Goal: Information Seeking & Learning: Learn about a topic

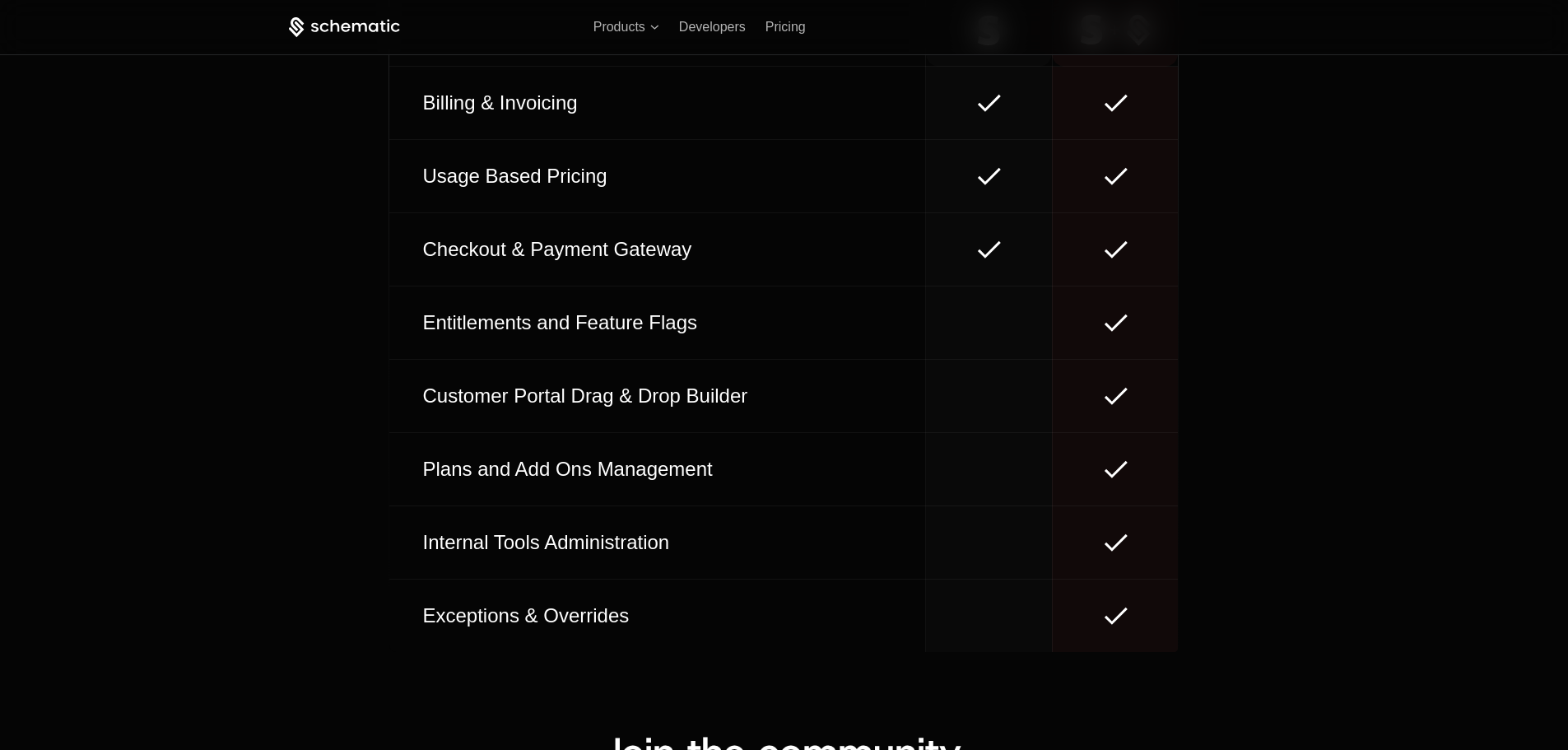
scroll to position [9263, 0]
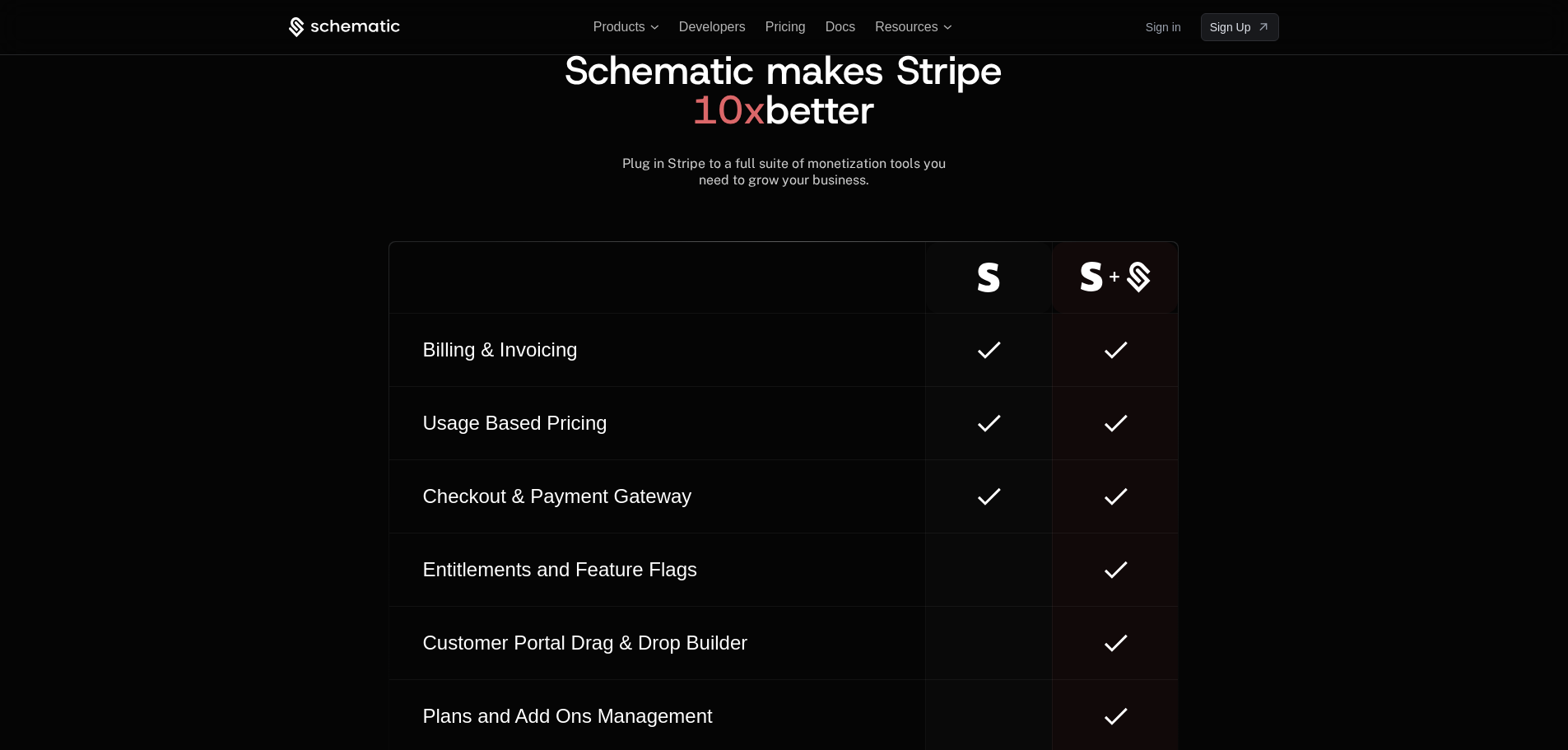
click at [1351, 257] on div "Get started with simple SDKs NextJs, NodeJs, Go, React, JS, Python, Java, C# Vi…" at bounding box center [784, 308] width 1568 height 1181
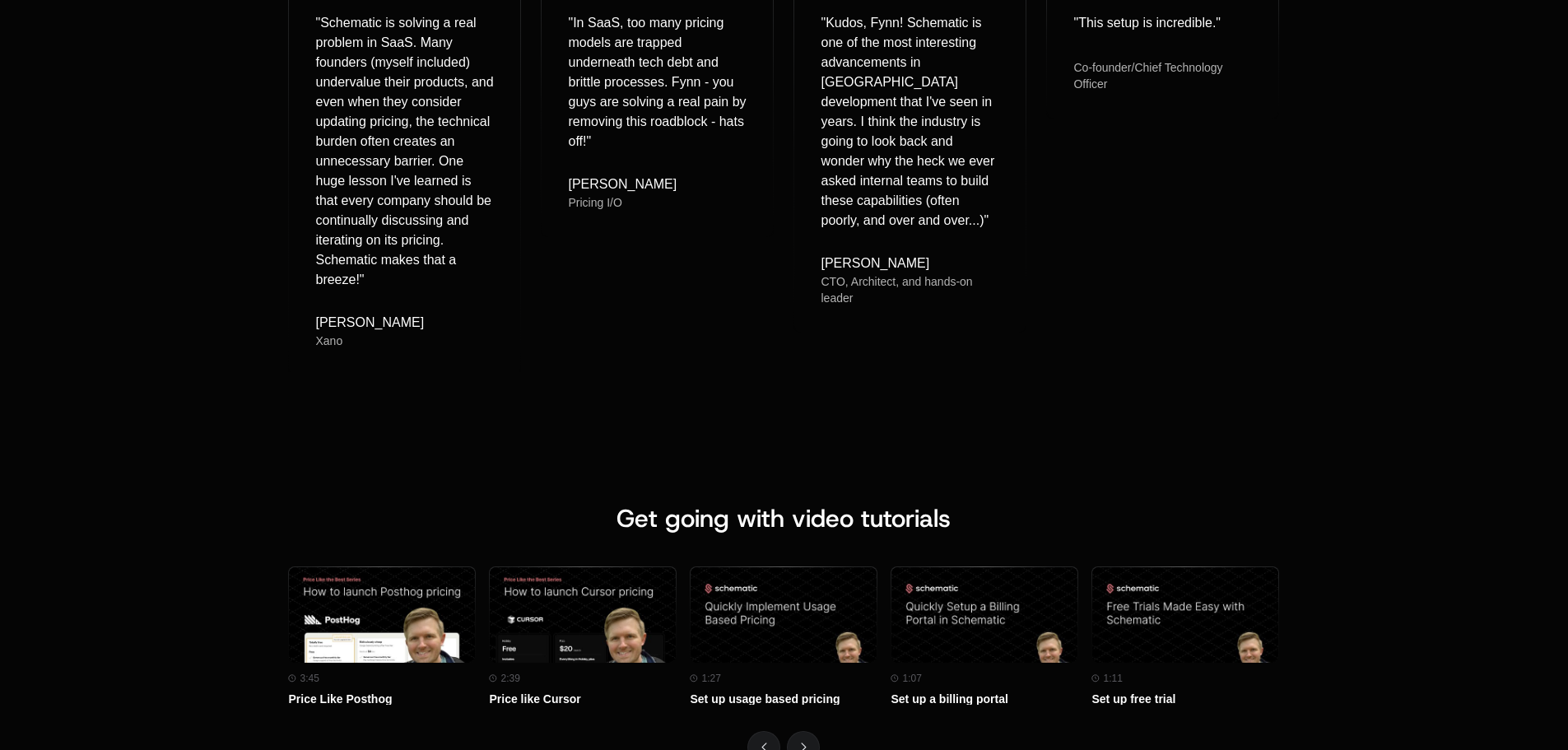
scroll to position [0, 0]
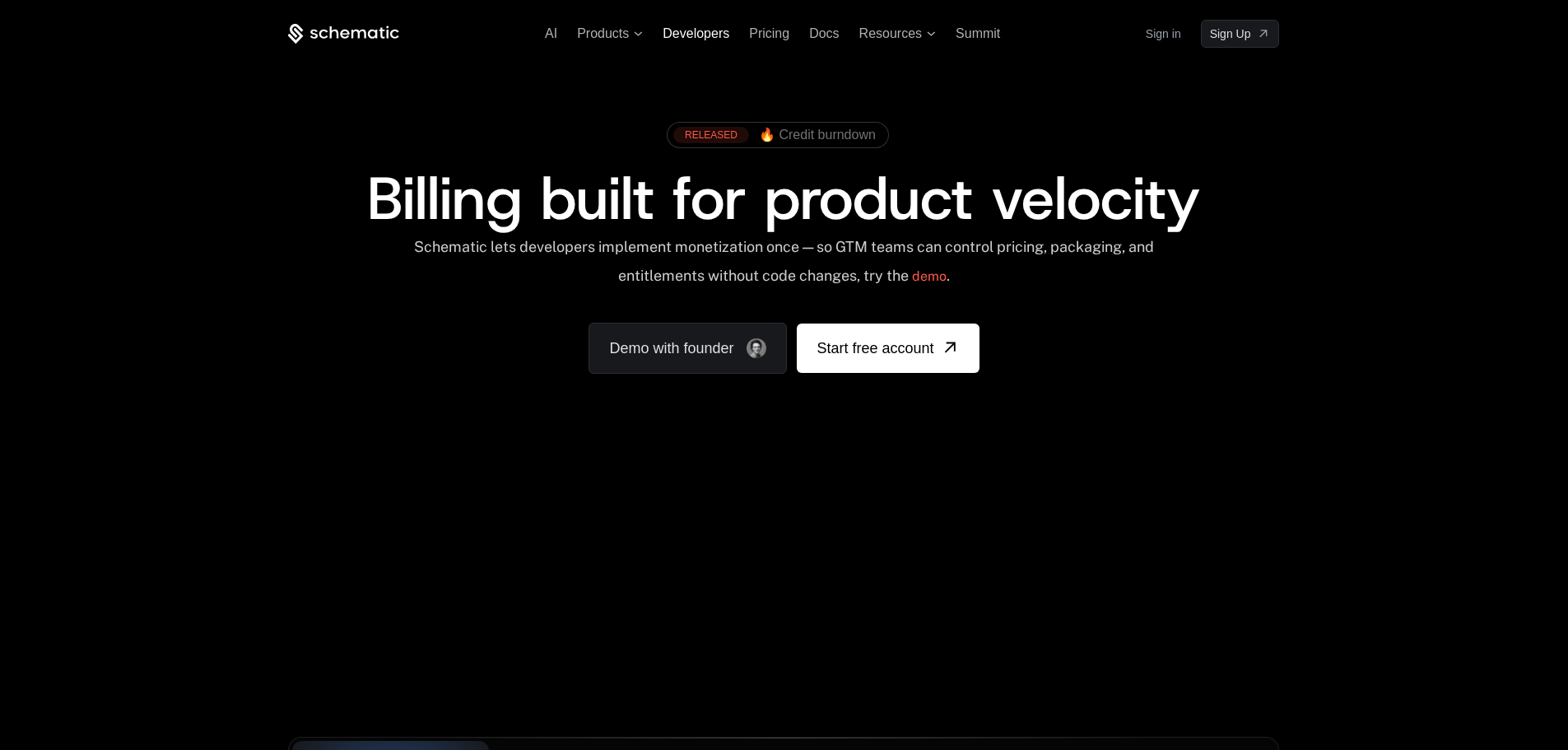
click at [705, 36] on span "Developers" at bounding box center [695, 33] width 67 height 14
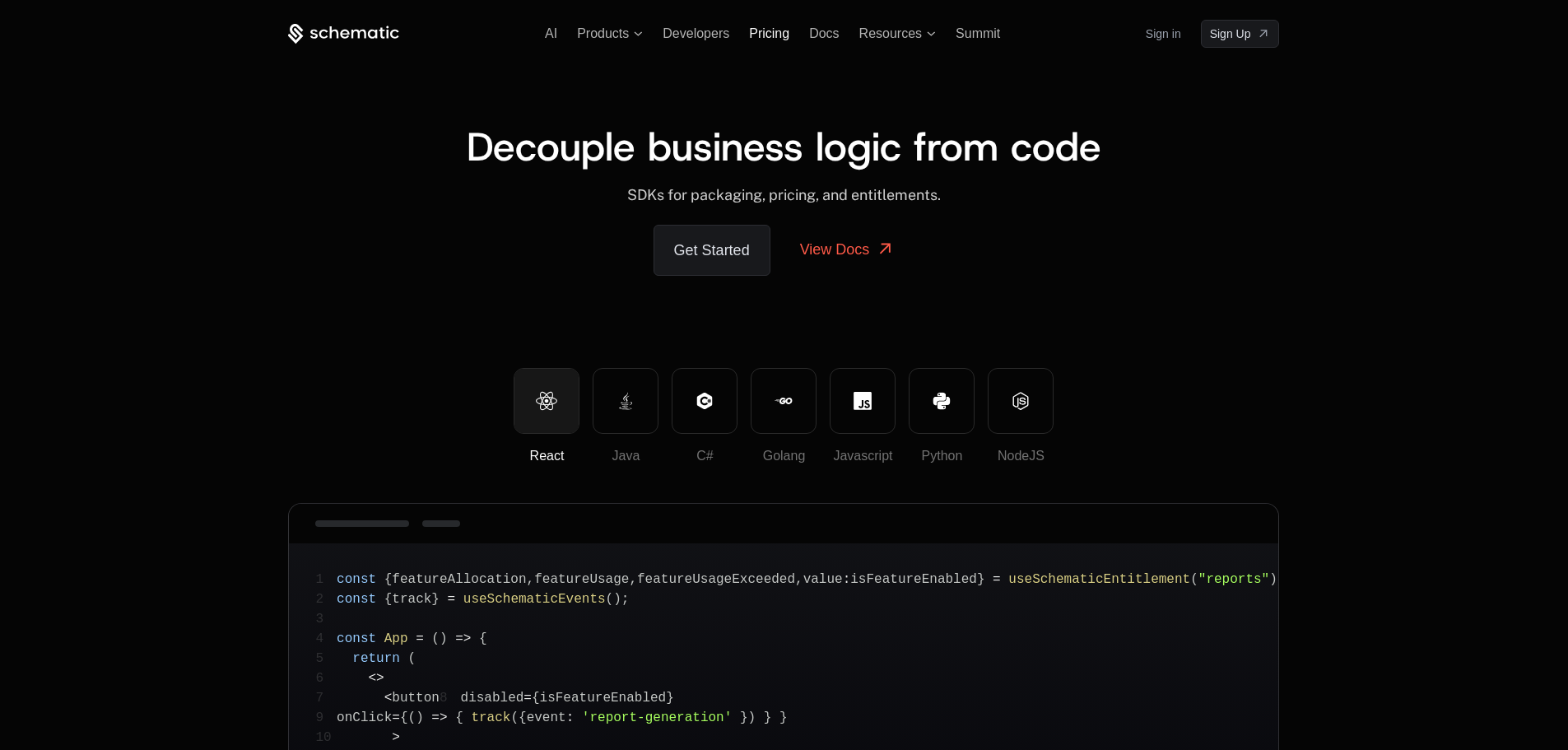
click at [752, 39] on span "Pricing" at bounding box center [769, 33] width 41 height 14
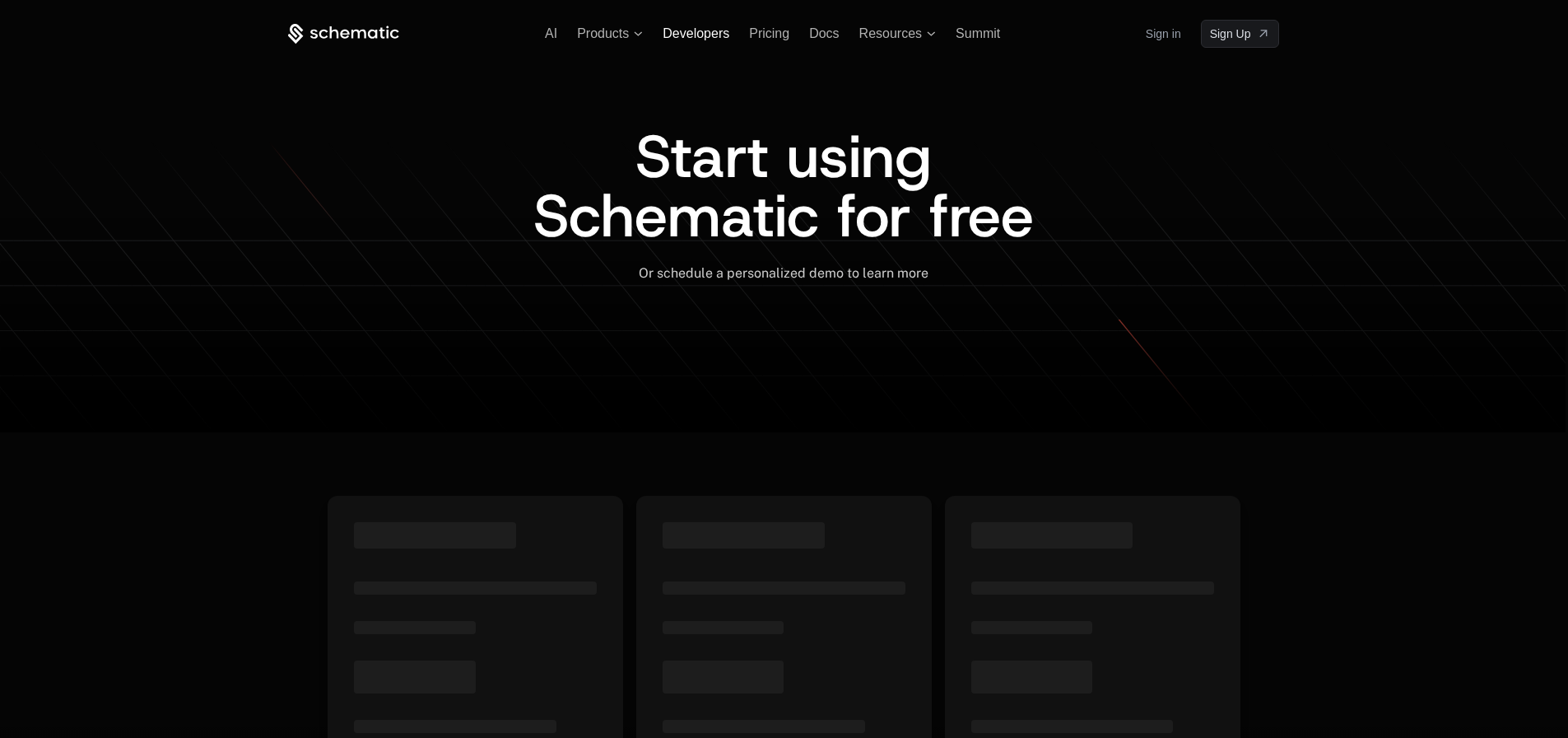
click at [719, 40] on span "Developers" at bounding box center [695, 33] width 67 height 14
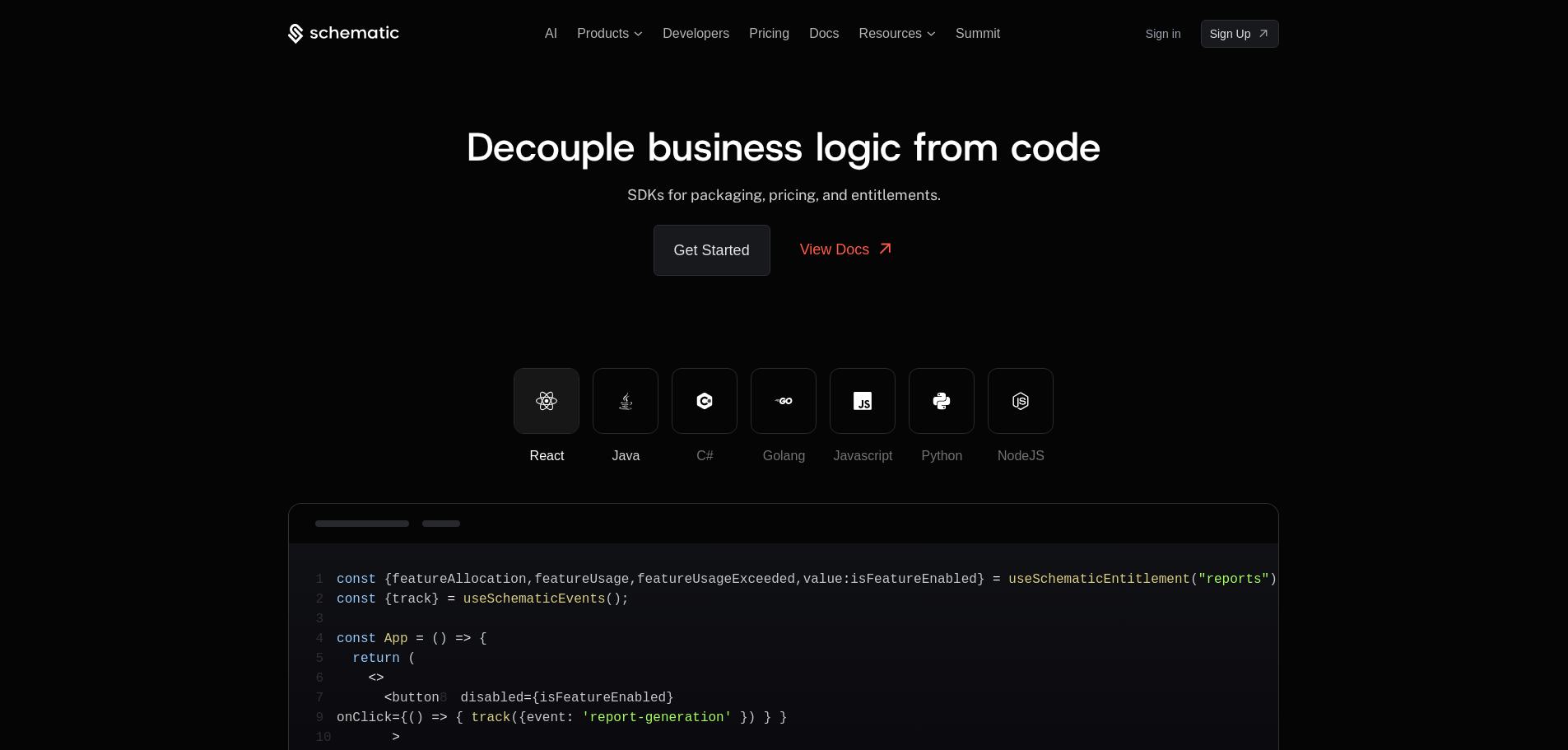
click at [626, 406] on icon at bounding box center [625, 405] width 7 height 3
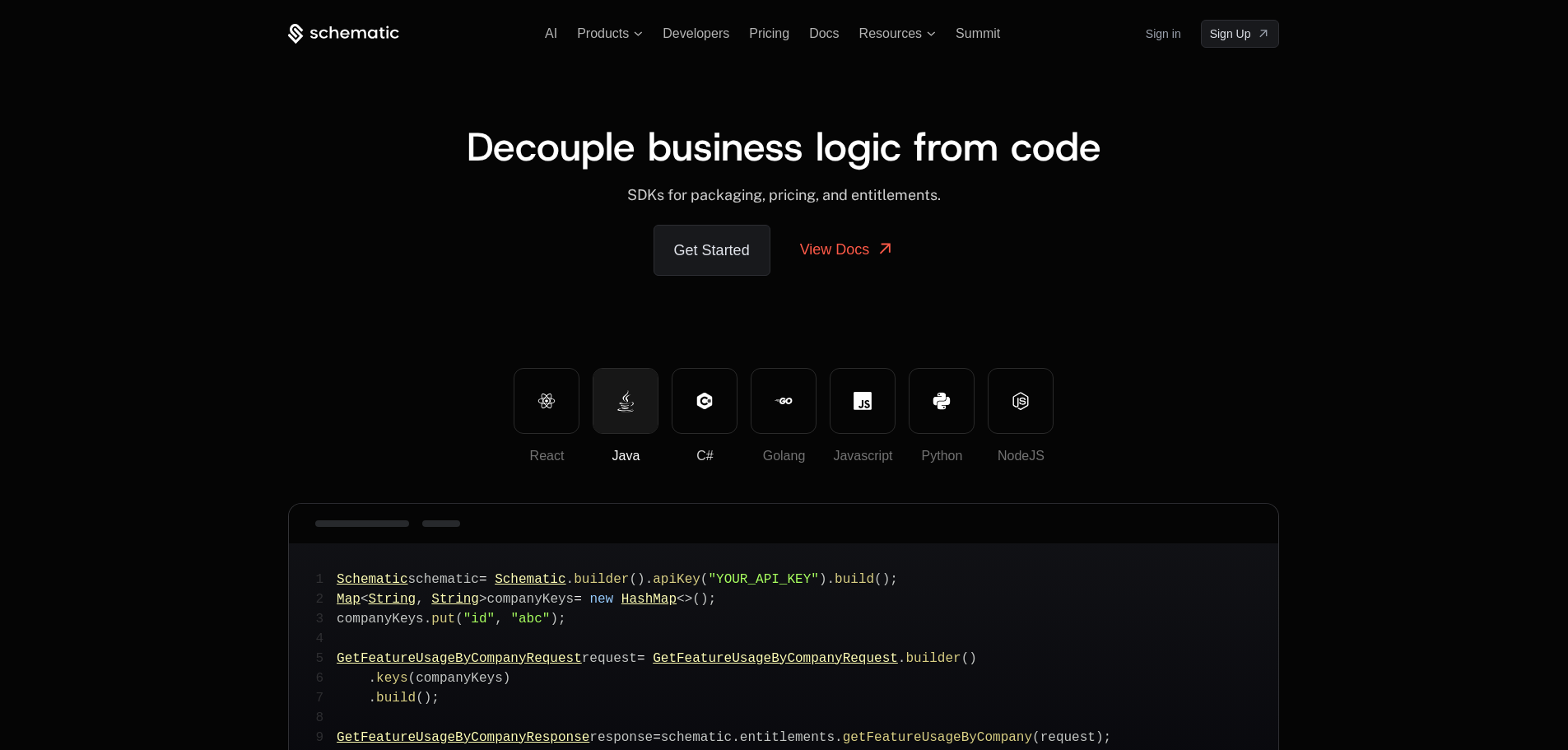
click at [689, 420] on button "C#" at bounding box center [705, 401] width 66 height 66
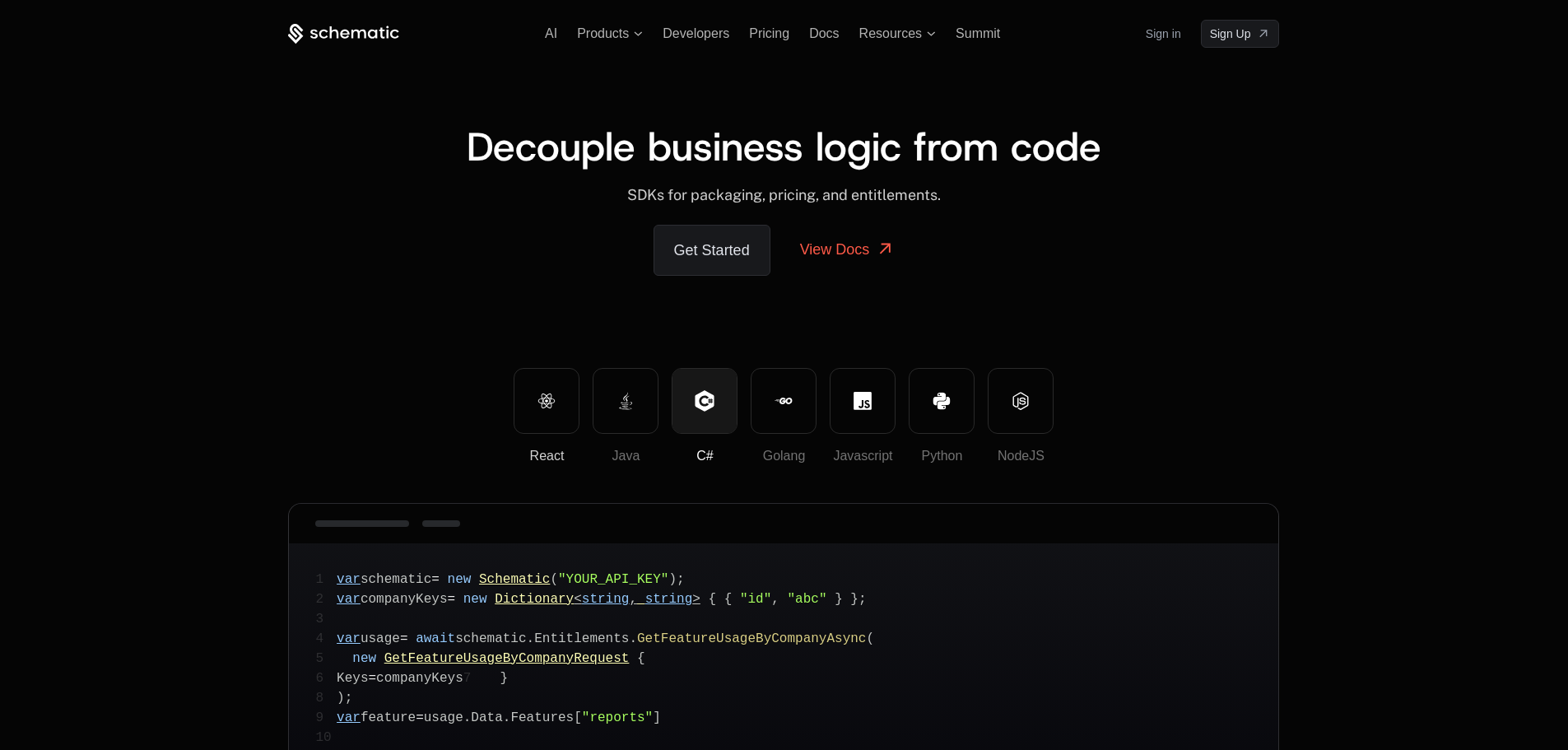
click at [566, 413] on button "React" at bounding box center [546, 401] width 66 height 66
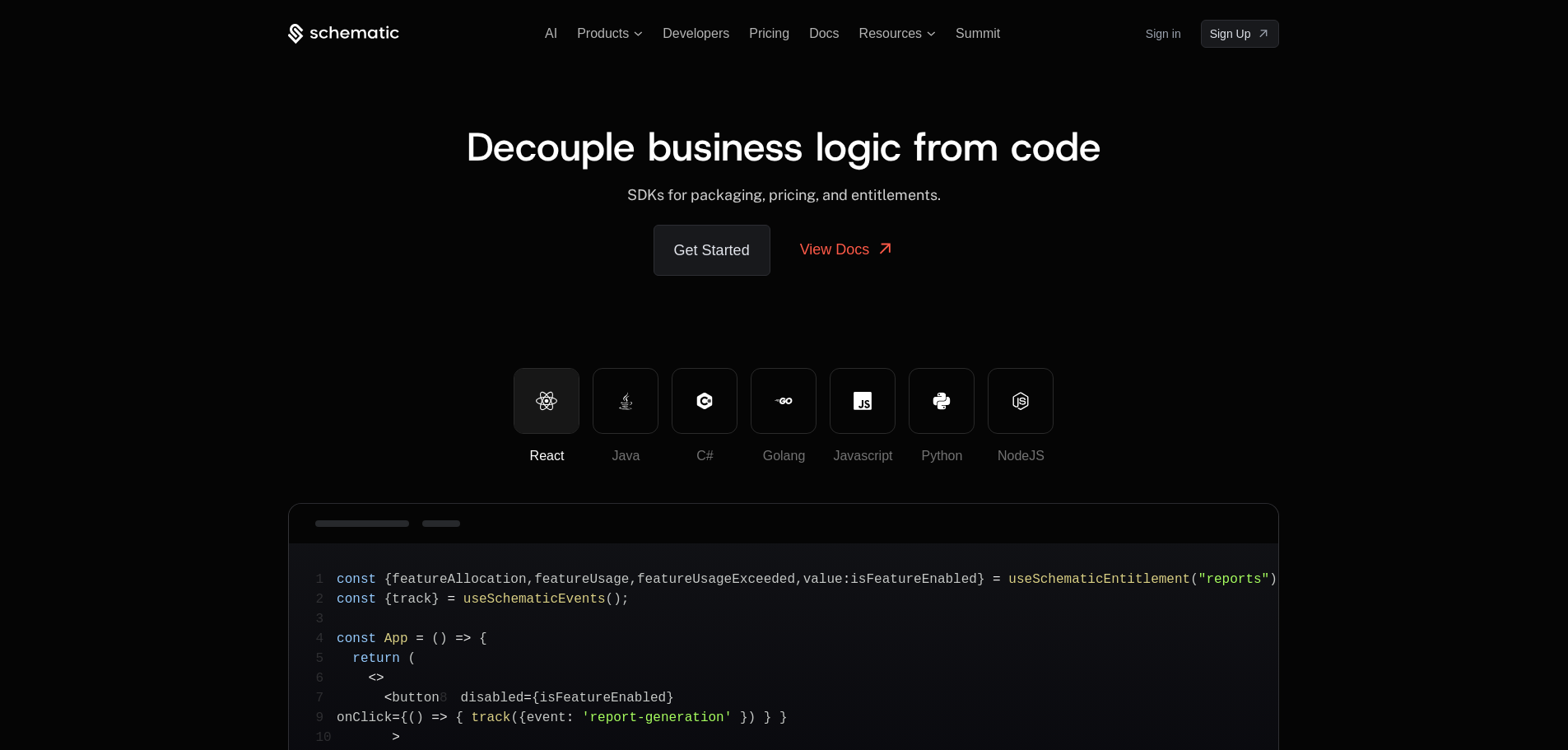
click at [434, 531] on div at bounding box center [783, 523] width 989 height 40
click at [448, 514] on div at bounding box center [783, 523] width 989 height 40
click at [639, 406] on button "Java" at bounding box center [626, 401] width 66 height 66
click at [694, 424] on button "C#" at bounding box center [705, 401] width 66 height 66
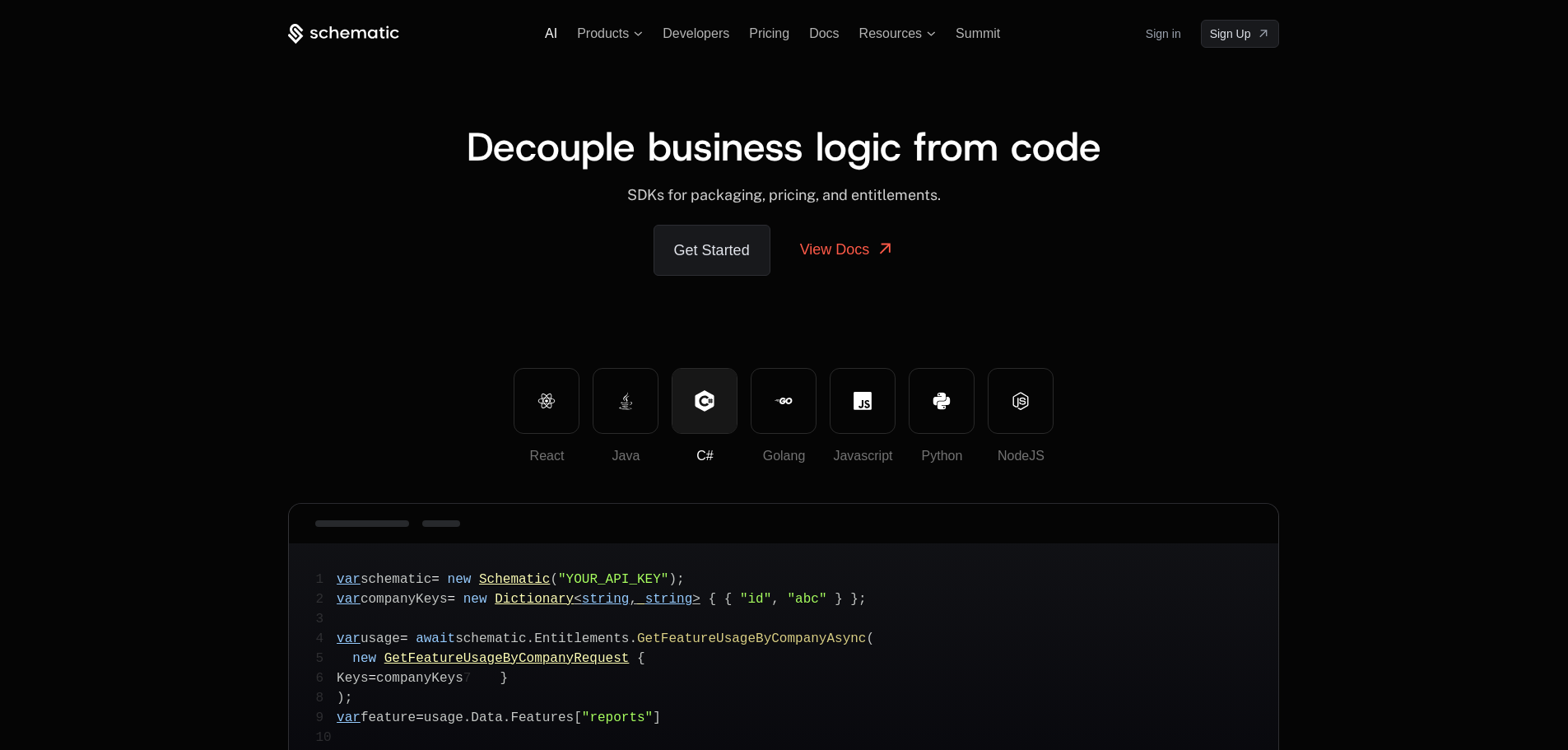
click at [552, 27] on span "AI" at bounding box center [551, 33] width 12 height 14
